Goal: Transaction & Acquisition: Subscribe to service/newsletter

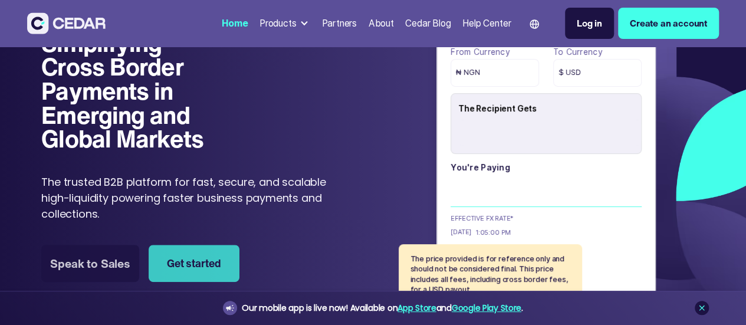
type input "******"
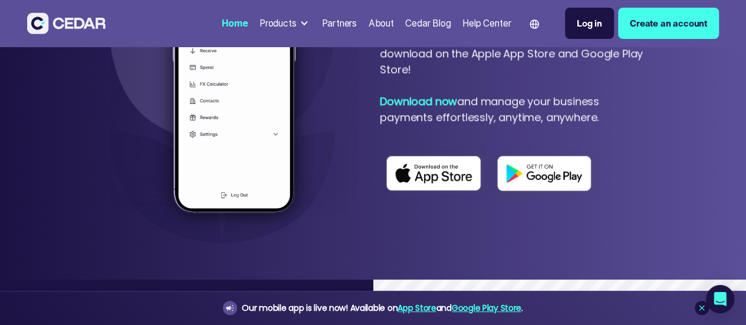
scroll to position [666, 0]
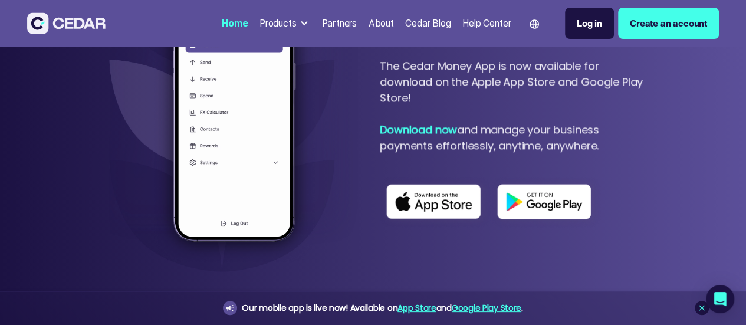
drag, startPoint x: 752, startPoint y: 16, endPoint x: 754, endPoint y: 54, distance: 37.8
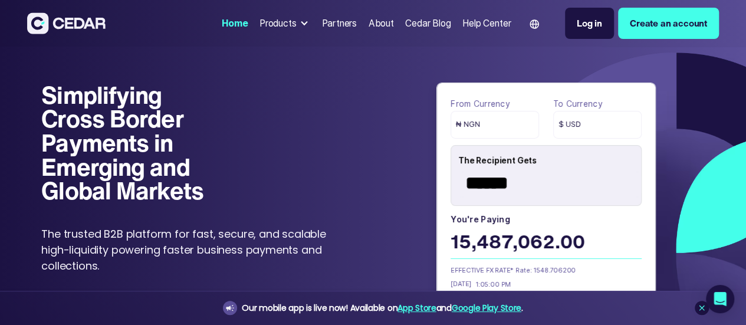
scroll to position [11, 0]
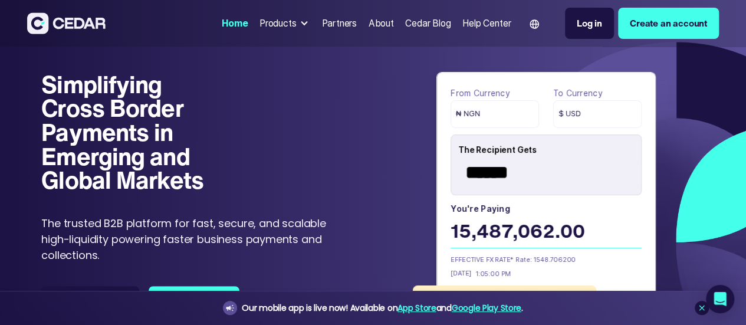
click at [260, 29] on div "Products" at bounding box center [278, 24] width 37 height 14
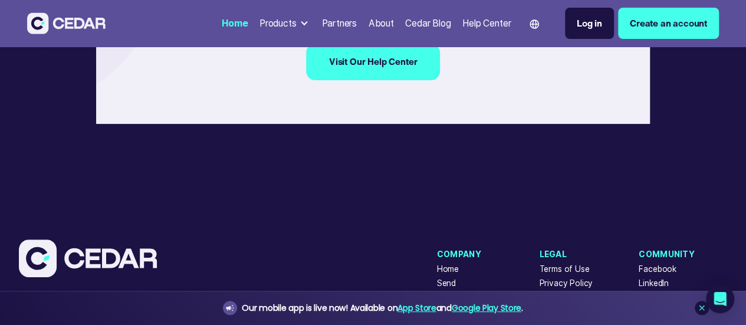
scroll to position [4595, 0]
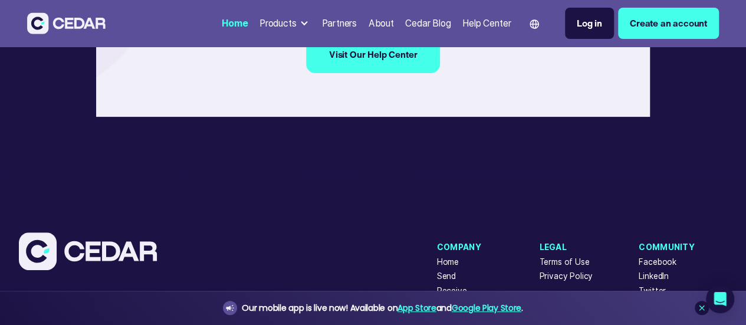
drag, startPoint x: 753, startPoint y: 293, endPoint x: 512, endPoint y: 252, distance: 244.1
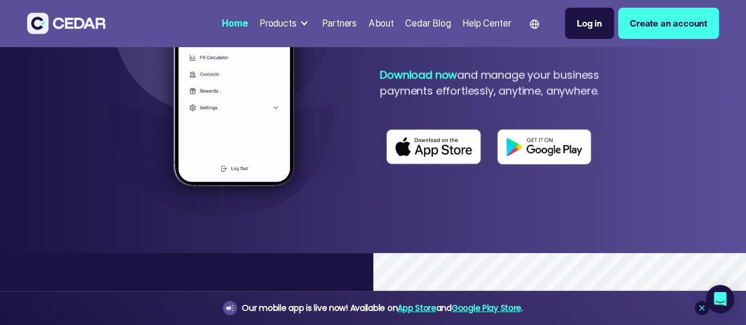
scroll to position [707, 0]
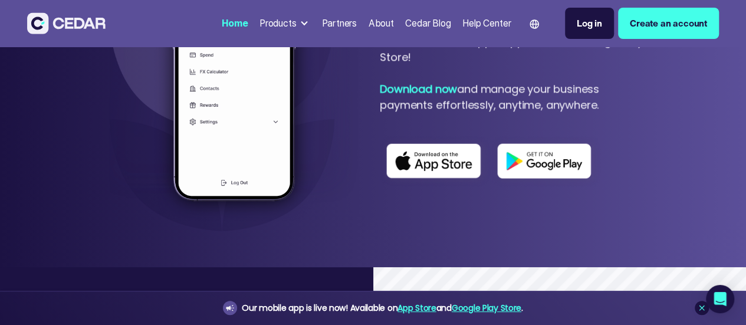
click at [458, 187] on img at bounding box center [435, 161] width 111 height 51
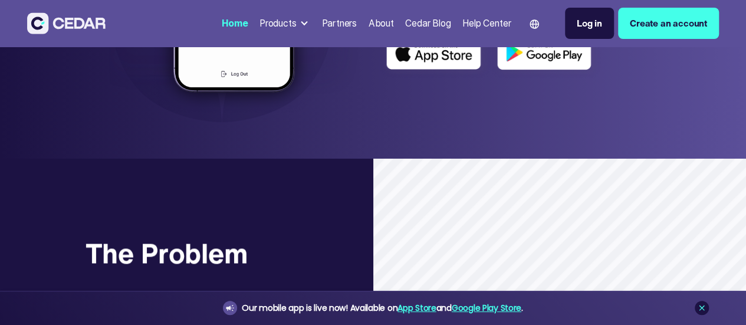
click at [541, 78] on img at bounding box center [546, 52] width 111 height 51
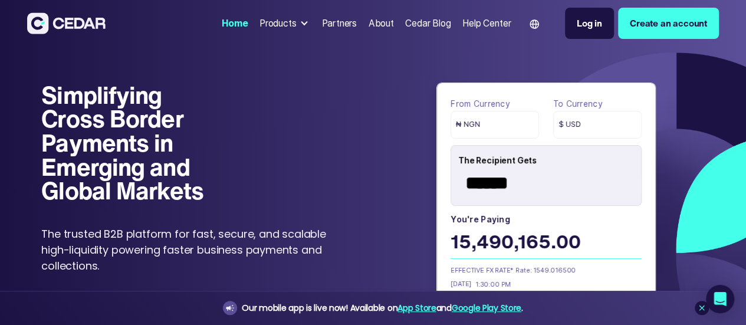
click at [260, 28] on div "Products" at bounding box center [278, 24] width 37 height 14
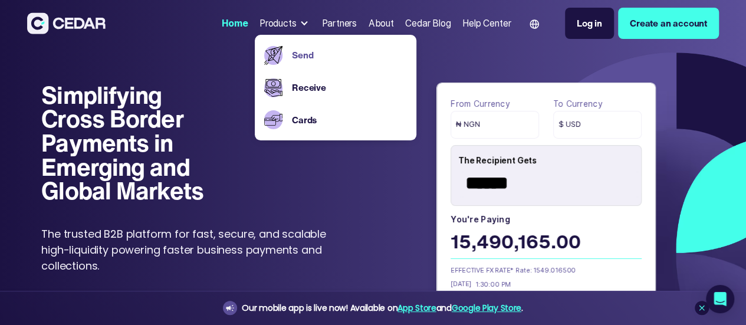
click at [292, 55] on link "Send" at bounding box center [349, 55] width 115 height 14
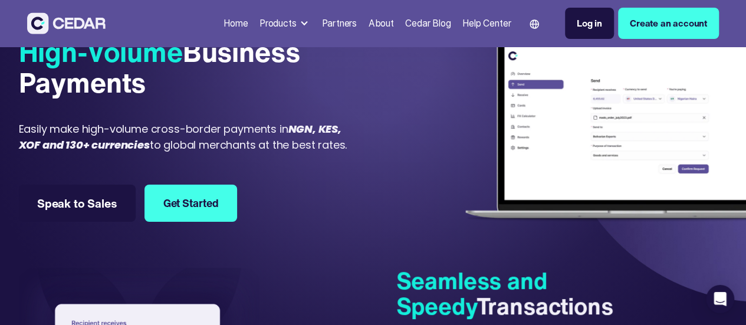
scroll to position [113, 0]
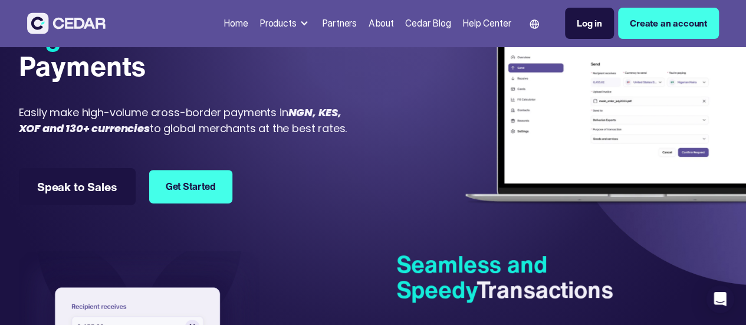
click at [232, 202] on link "Get Started" at bounding box center [190, 186] width 83 height 33
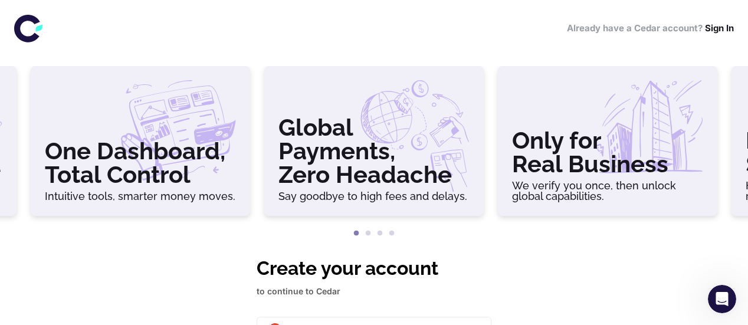
click at [674, 202] on div "Only for Real Business We verify you once, then unlock global capabilities." at bounding box center [607, 141] width 219 height 150
